Goal: Information Seeking & Learning: Learn about a topic

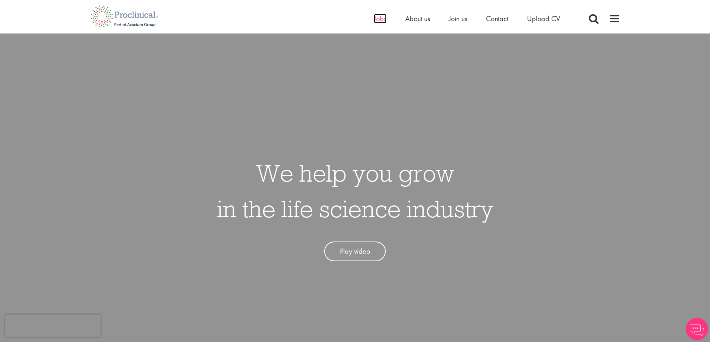
click at [378, 15] on span "Jobs" at bounding box center [380, 19] width 13 height 10
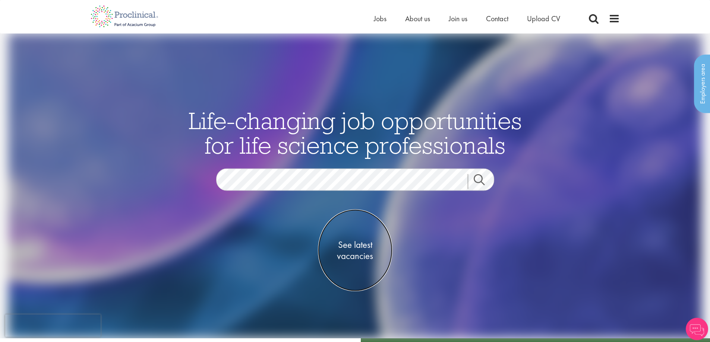
click at [349, 260] on span "See latest vacancies" at bounding box center [355, 250] width 74 height 22
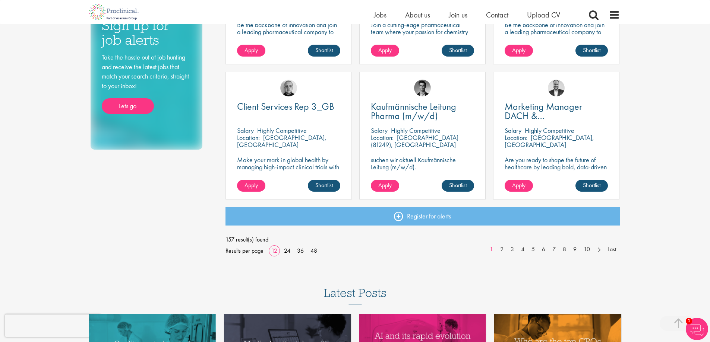
scroll to position [559, 0]
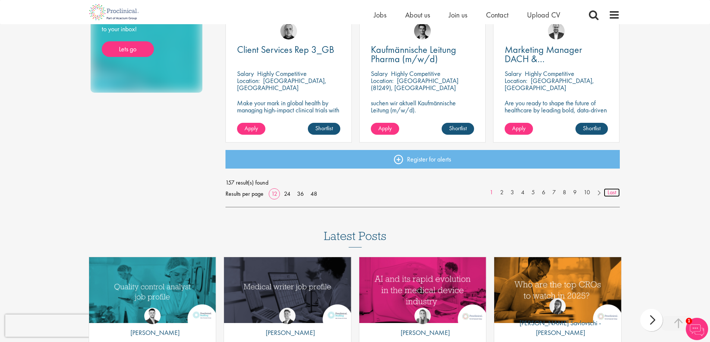
click at [616, 192] on link "Last" at bounding box center [611, 192] width 16 height 9
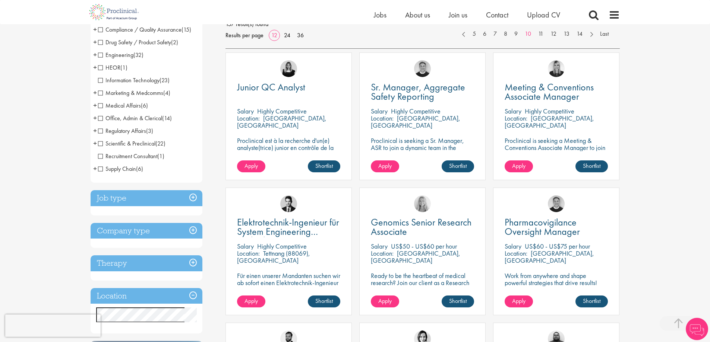
scroll to position [149, 0]
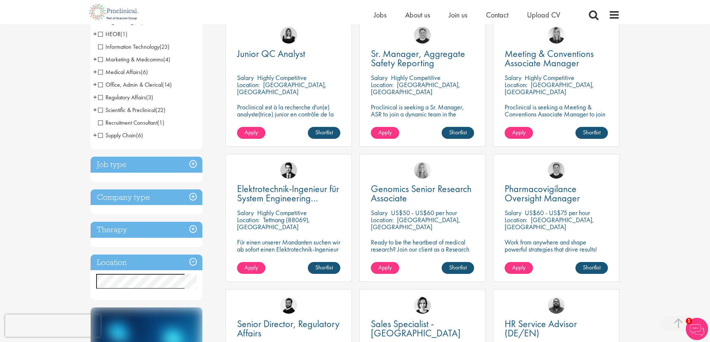
click at [143, 265] on h3 "Location" at bounding box center [147, 263] width 112 height 16
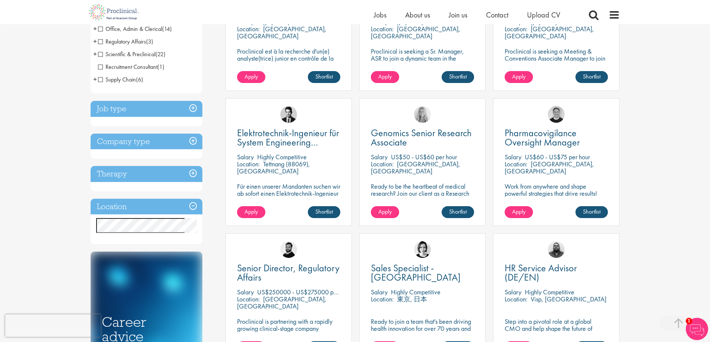
scroll to position [261, 0]
